Goal: Transaction & Acquisition: Purchase product/service

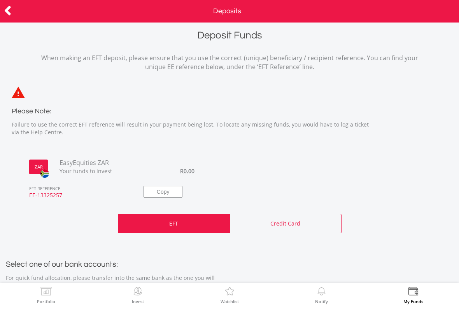
click at [268, 225] on div "Credit Card" at bounding box center [285, 223] width 112 height 19
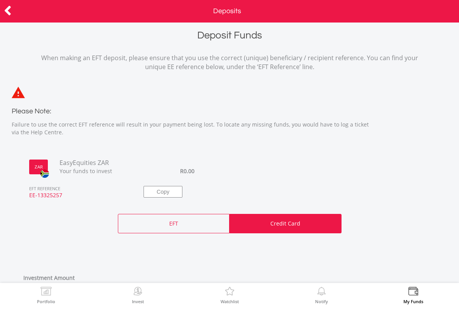
click at [11, 10] on icon at bounding box center [8, 10] width 8 height 15
click at [9, 10] on icon at bounding box center [8, 10] width 8 height 15
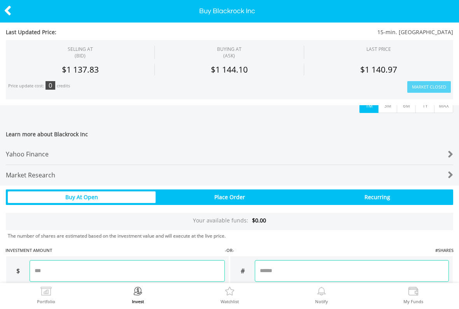
scroll to position [358, 0]
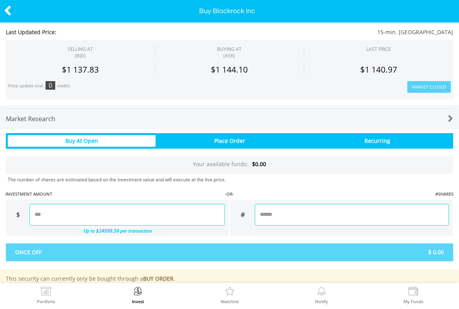
click at [382, 215] on input "number" at bounding box center [352, 215] width 194 height 22
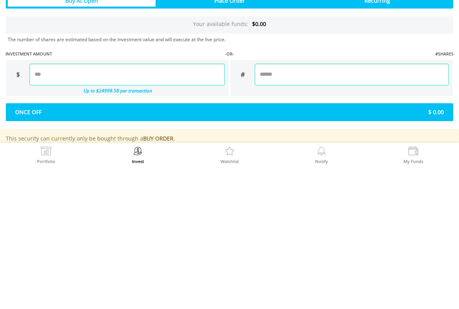
type input "*"
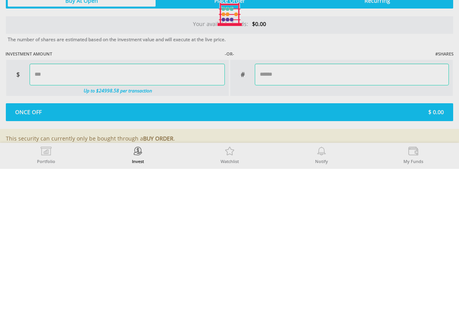
type input "*******"
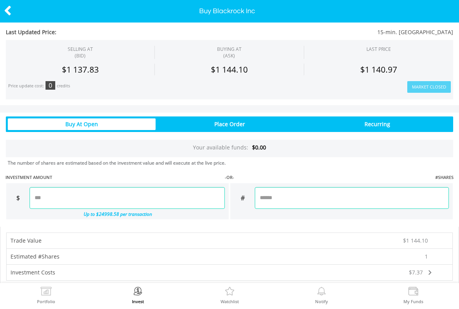
scroll to position [375, 0]
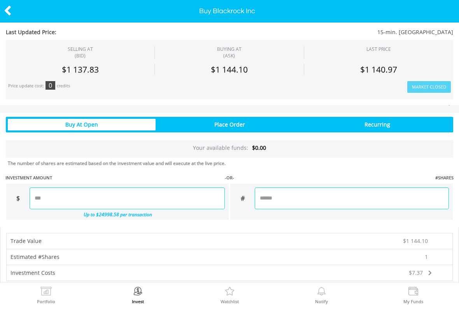
click at [272, 121] on div "Place Order" at bounding box center [229, 125] width 148 height 12
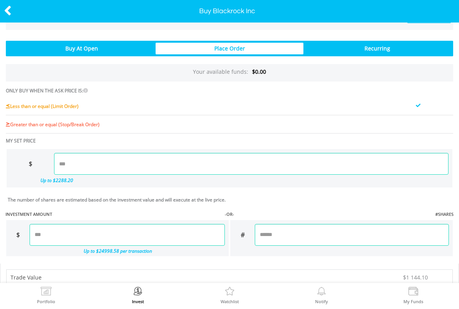
scroll to position [471, 0]
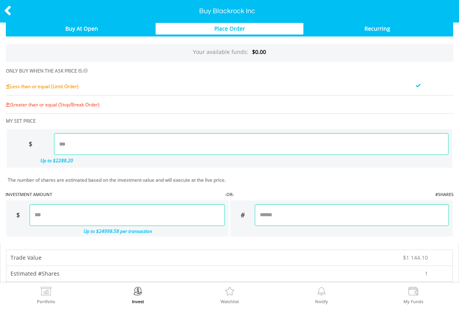
click at [420, 153] on input "number" at bounding box center [251, 144] width 394 height 22
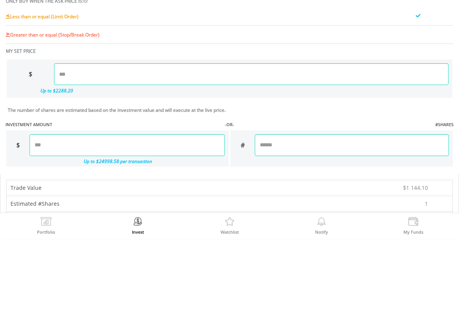
type input "*"
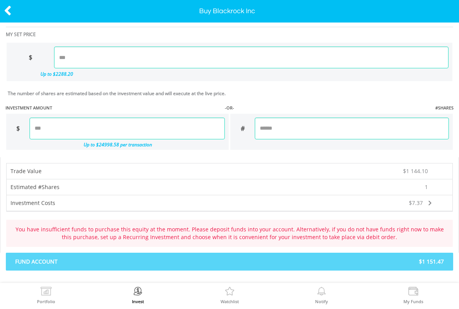
scroll to position [557, 0]
click at [389, 259] on span "$1 151.47" at bounding box center [339, 262] width 220 height 8
click at [393, 262] on span "$1 151.47" at bounding box center [339, 262] width 220 height 8
click at [422, 261] on span "$1 151.47" at bounding box center [339, 262] width 220 height 8
click at [437, 262] on span "$1 151.47" at bounding box center [339, 262] width 220 height 8
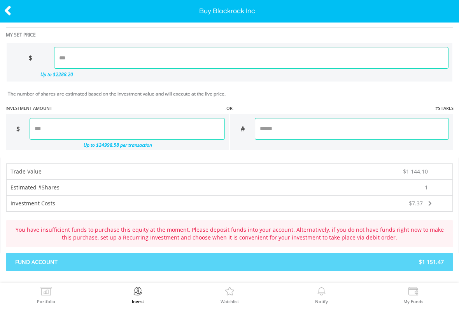
click at [430, 258] on span "$1 151.47" at bounding box center [339, 262] width 220 height 8
click at [392, 265] on div "FUND ACCOUNT $1 151.47" at bounding box center [229, 262] width 447 height 18
click at [11, 16] on icon at bounding box center [8, 10] width 8 height 15
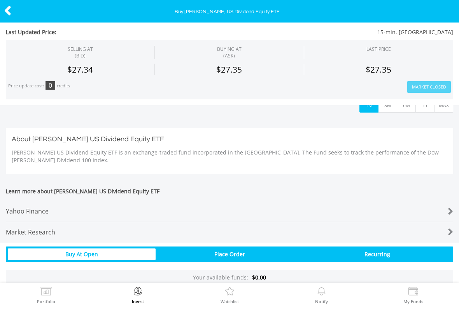
scroll to position [346, 0]
